Goal: Task Accomplishment & Management: Complete application form

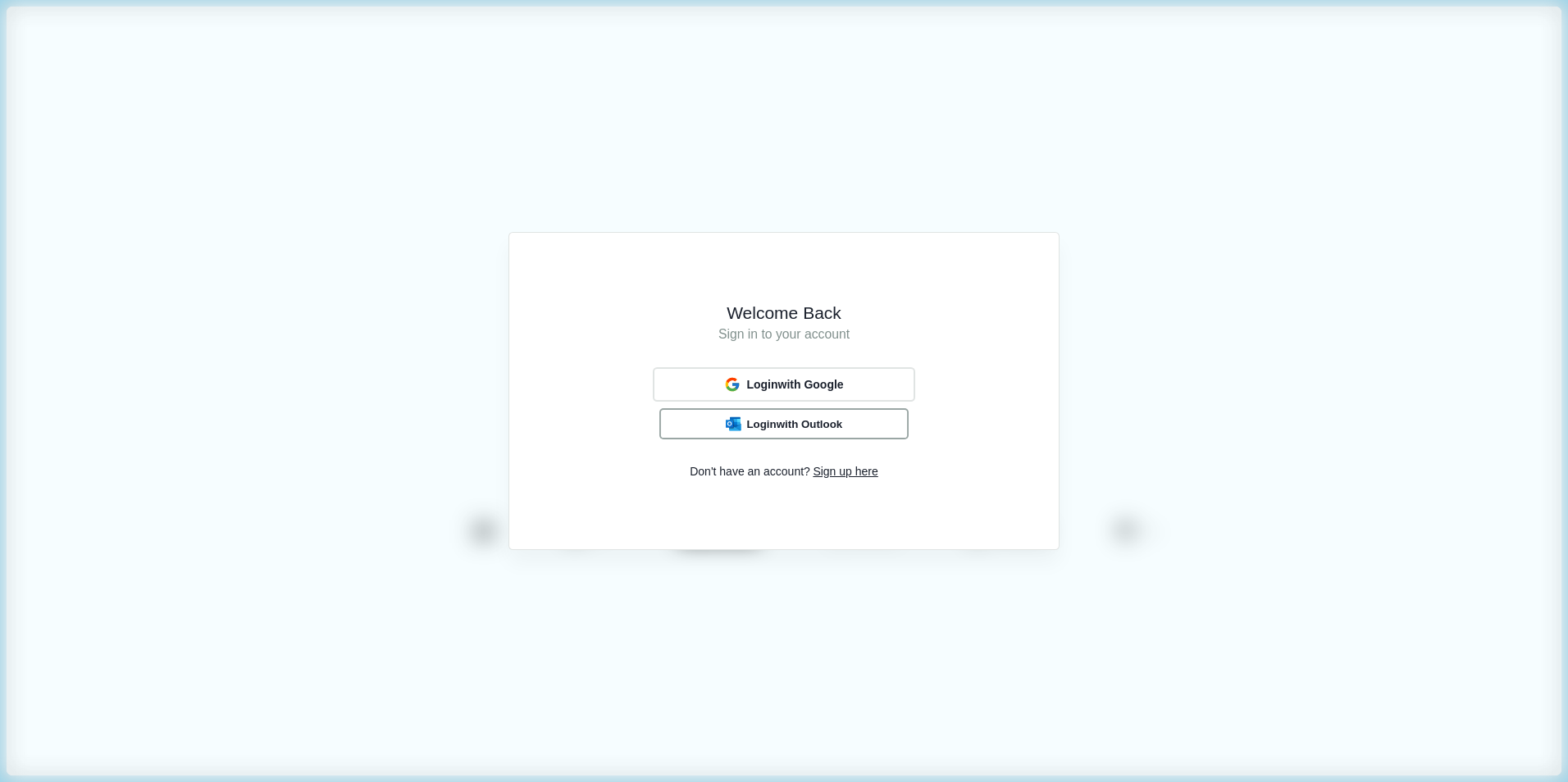
click at [873, 436] on button "Login with Outlook" at bounding box center [784, 423] width 249 height 31
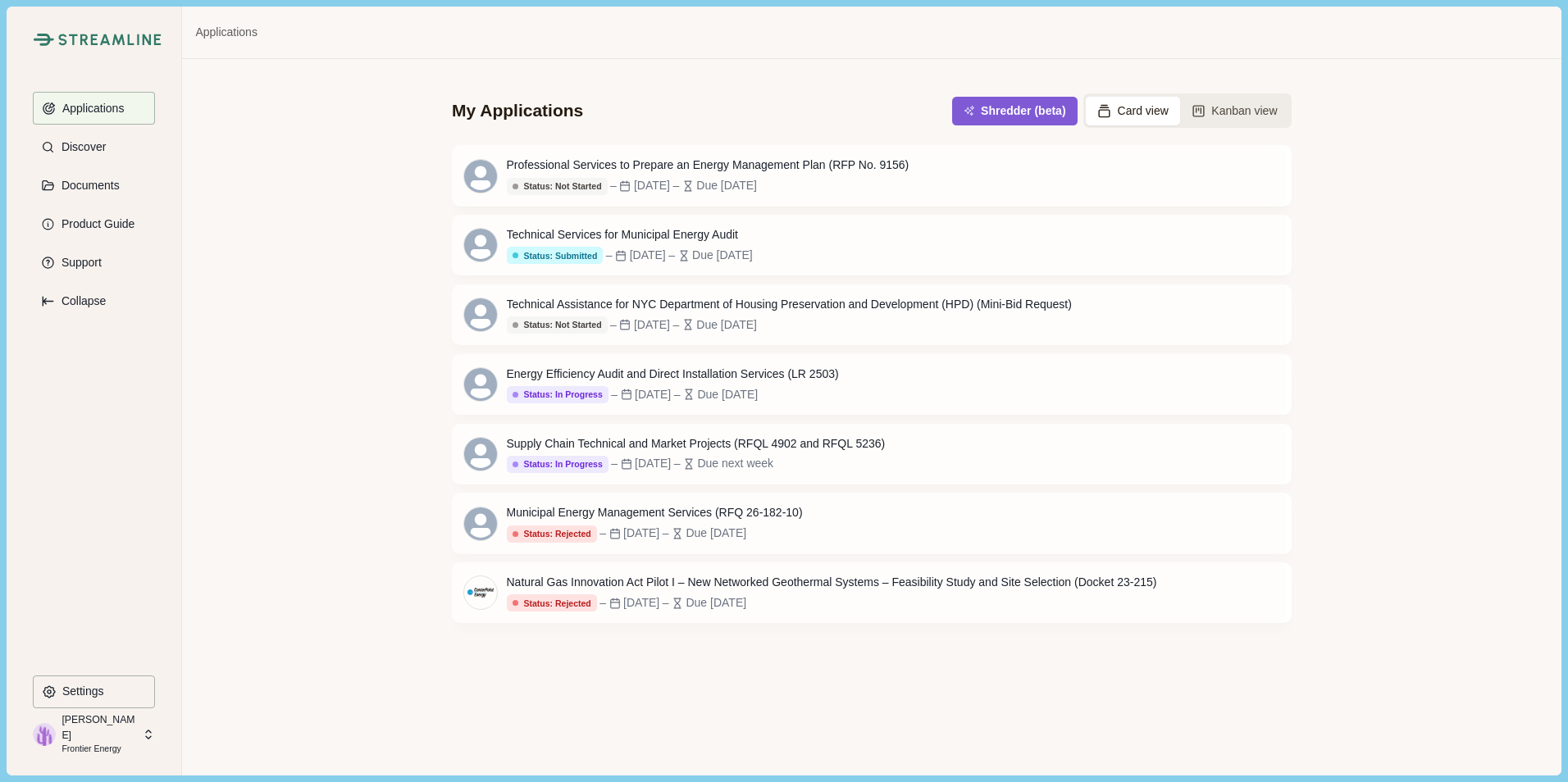
click at [724, 705] on div "My Applications Shredder (beta) Card view Kanban view Professional Services to …" at bounding box center [871, 417] width 1379 height 716
click at [1364, 196] on div "My Applications Shredder (beta) Card view Kanban view Professional Services to …" at bounding box center [871, 417] width 1379 height 716
click at [794, 166] on div "Professional Services to Prepare an Energy Management Plan (RFP No. 9156)" at bounding box center [708, 165] width 403 height 17
click at [719, 681] on div "My Applications Shredder (beta) Card view Kanban view Professional Services to …" at bounding box center [871, 417] width 1379 height 716
click at [757, 179] on div "Due 3 weeks from now" at bounding box center [727, 185] width 61 height 17
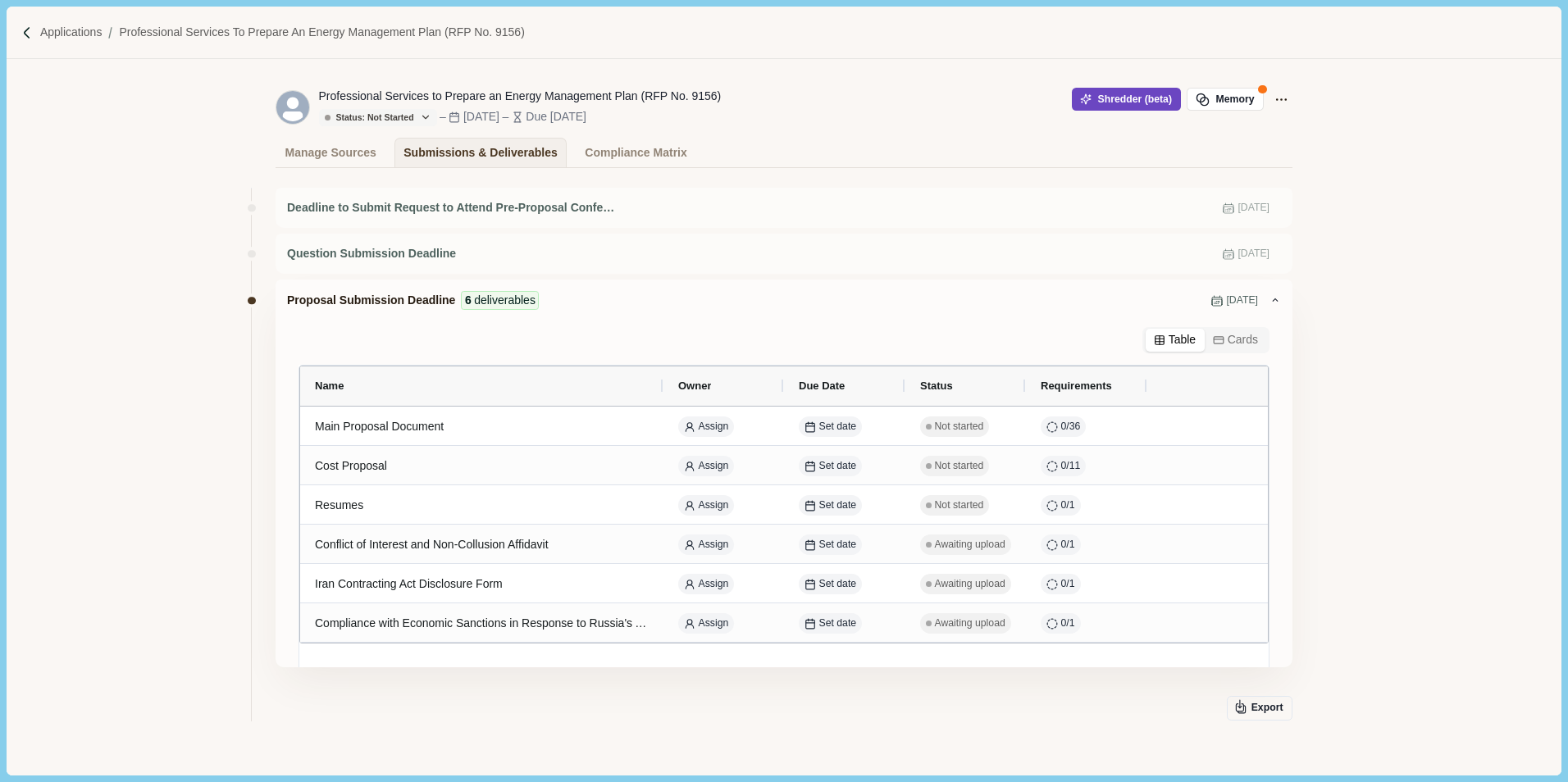
click at [1145, 103] on button "Shredder (beta)" at bounding box center [1127, 98] width 109 height 23
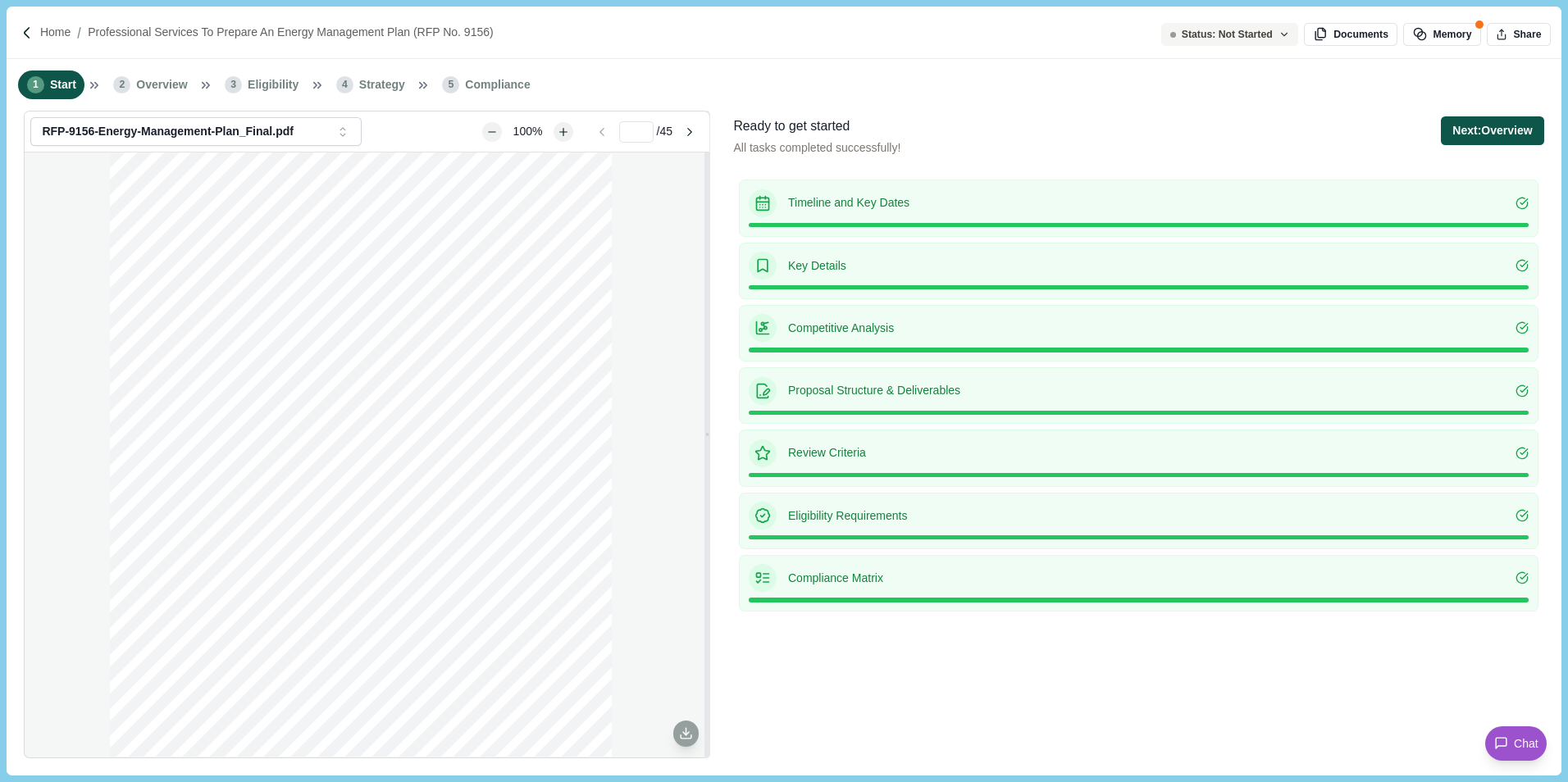
click at [1487, 136] on button "Next: Overview" at bounding box center [1492, 130] width 103 height 29
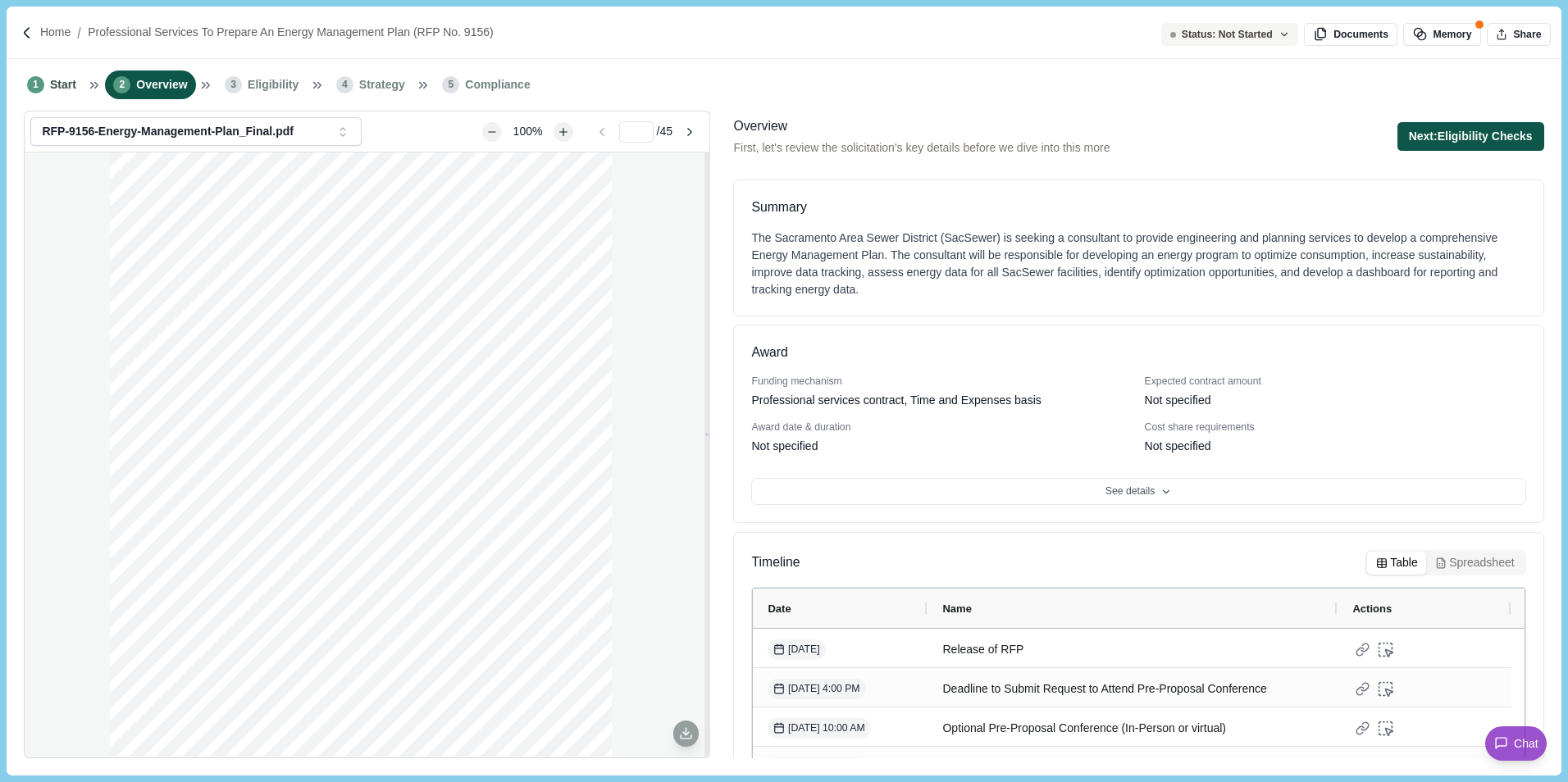
click at [1502, 136] on button "Next: Eligibility Checks" at bounding box center [1470, 136] width 147 height 29
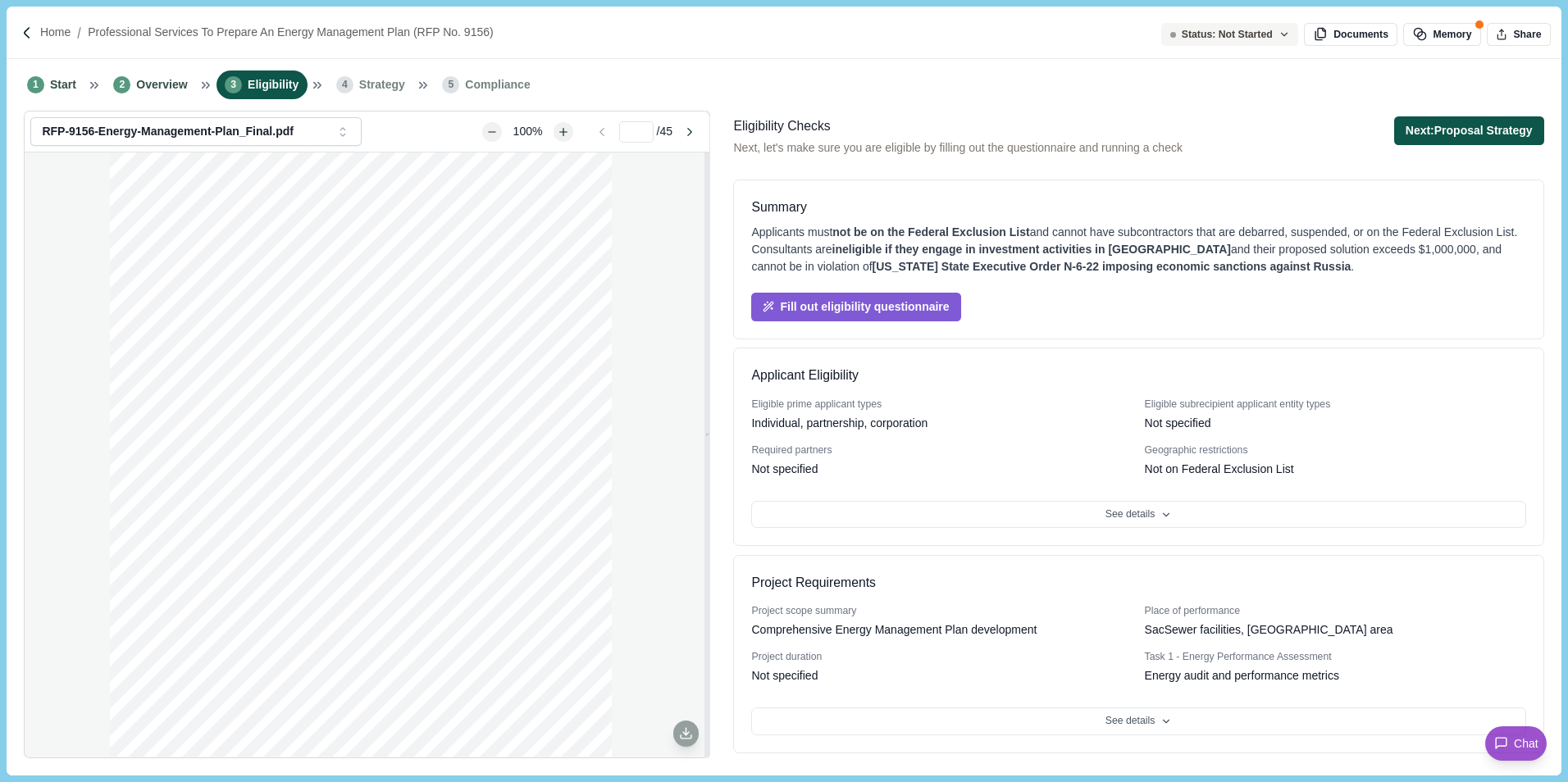
click at [1464, 130] on button "Next: Proposal Strategy" at bounding box center [1469, 130] width 150 height 29
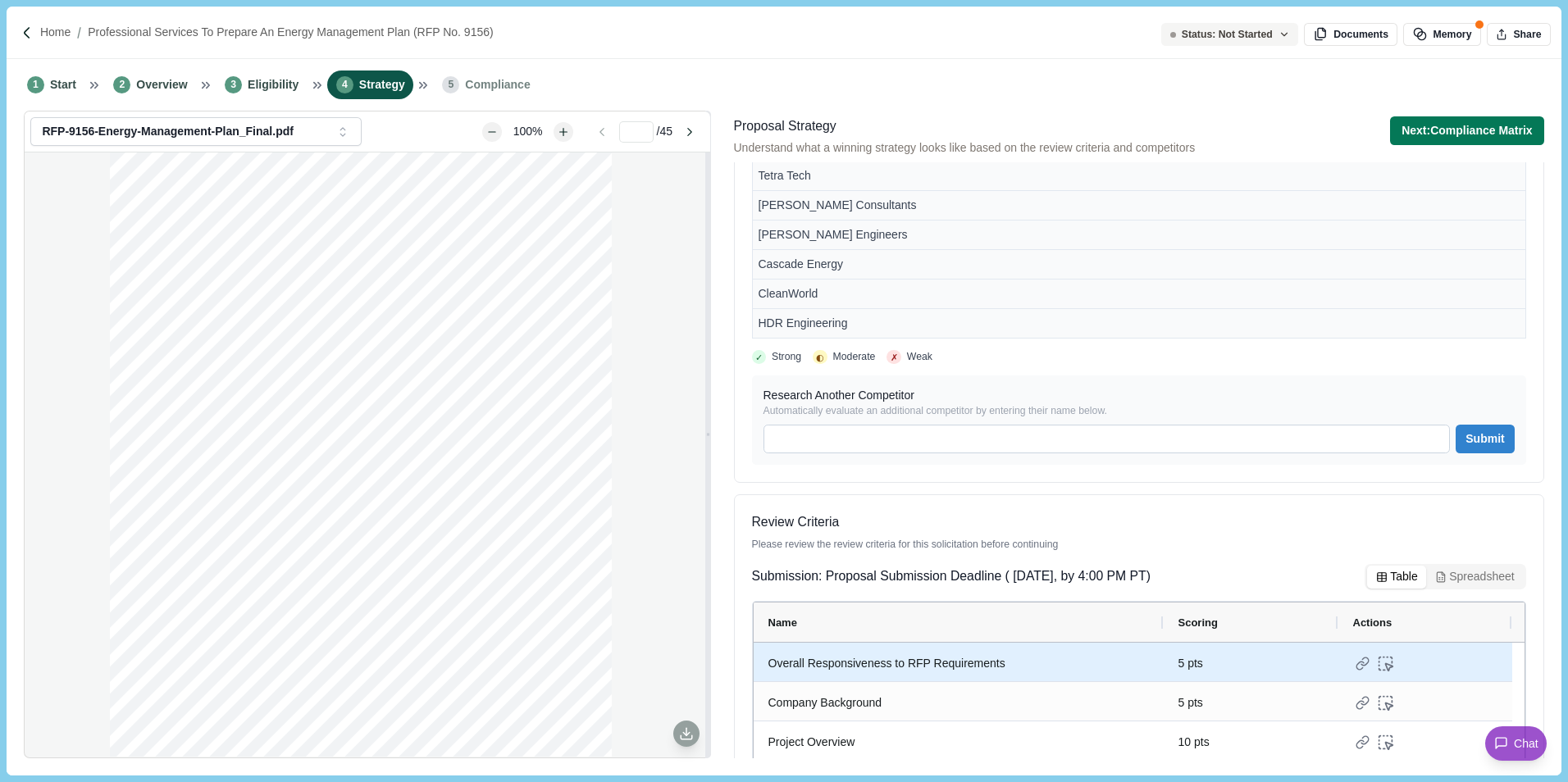
scroll to position [820, 0]
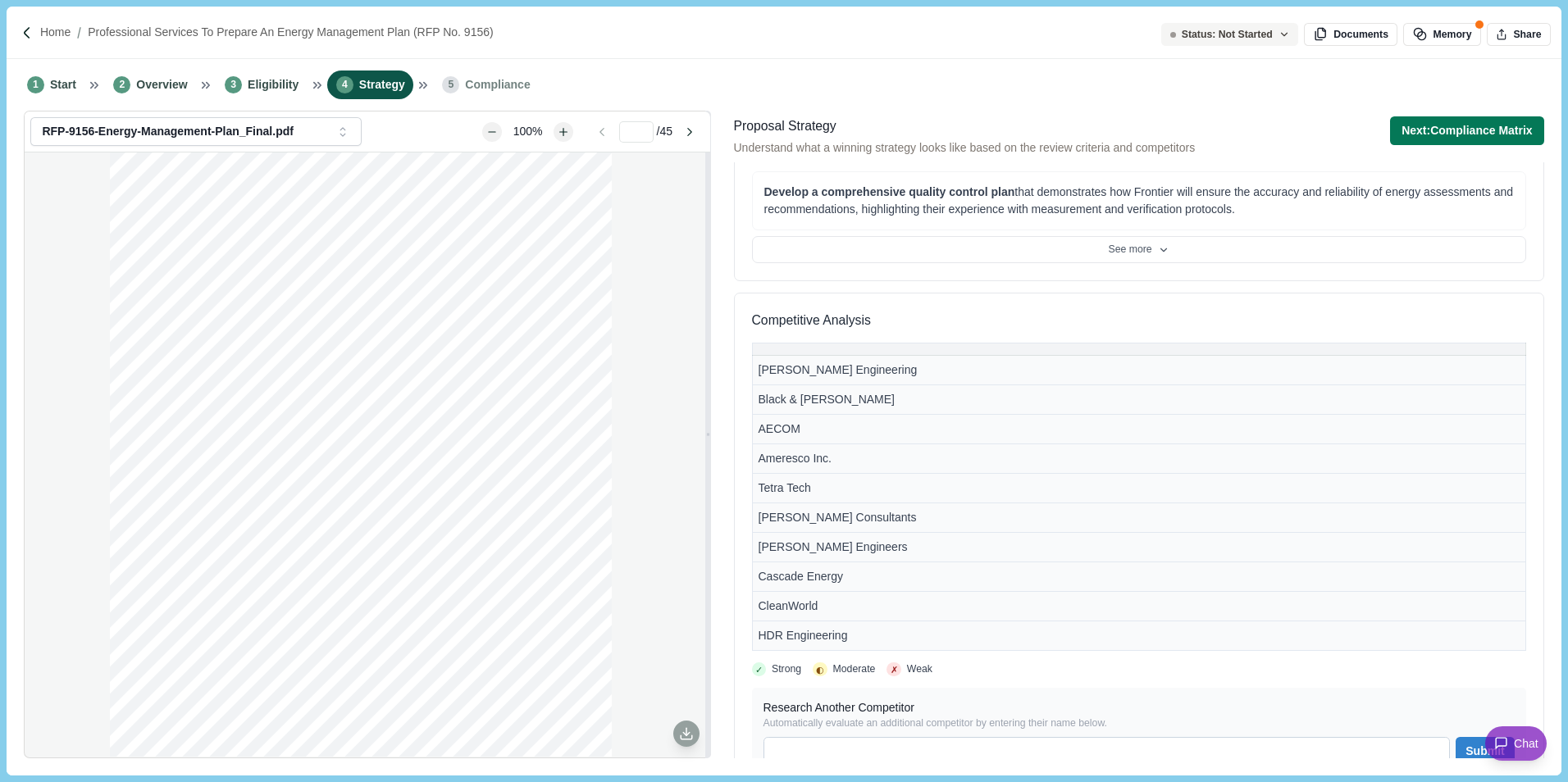
click at [1315, 307] on div "Competitive Analysis Jacobs Engineering Black & Veatch AECOM Ameresco Inc. Tetr…" at bounding box center [1139, 544] width 810 height 503
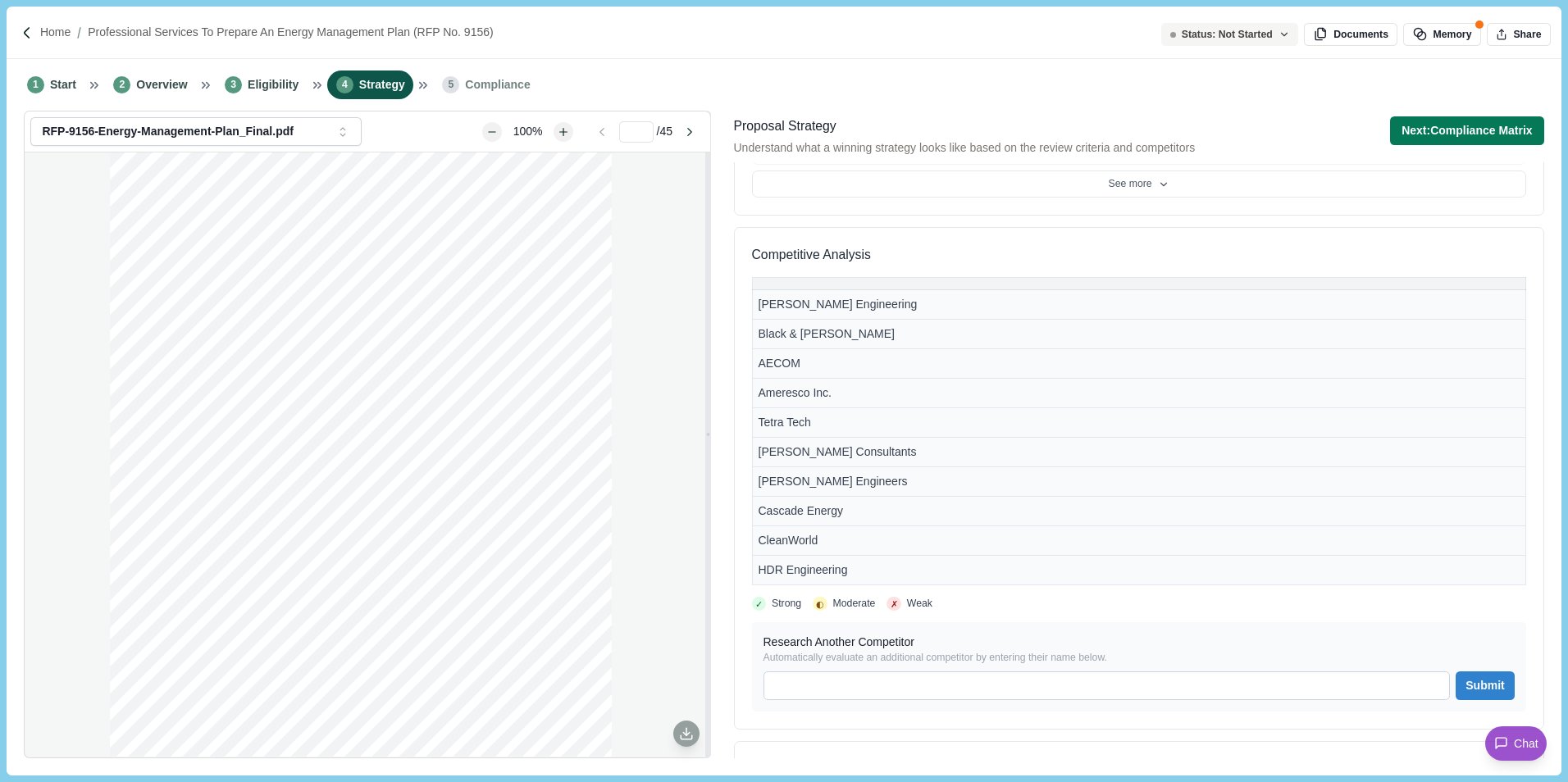
scroll to position [984, 0]
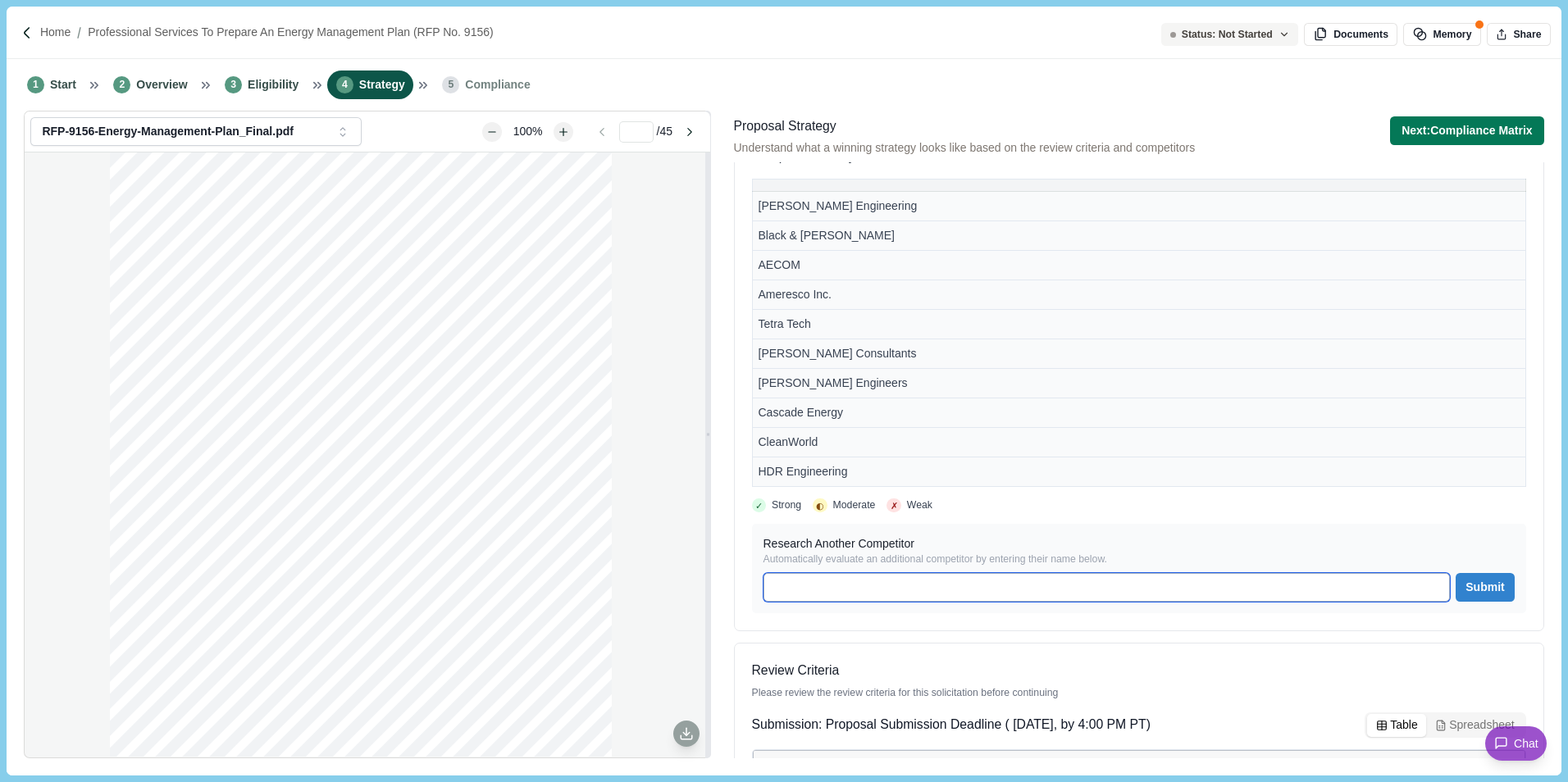
click at [859, 592] on input at bounding box center [1107, 588] width 687 height 29
type input "**********"
click at [1488, 591] on button "Submit" at bounding box center [1485, 588] width 58 height 29
